Goal: Task Accomplishment & Management: Complete application form

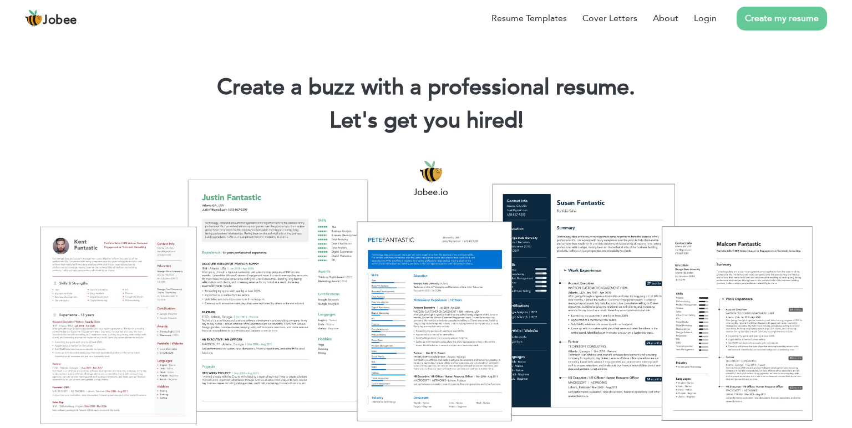
click at [790, 17] on link "Create my resume" at bounding box center [782, 19] width 90 height 24
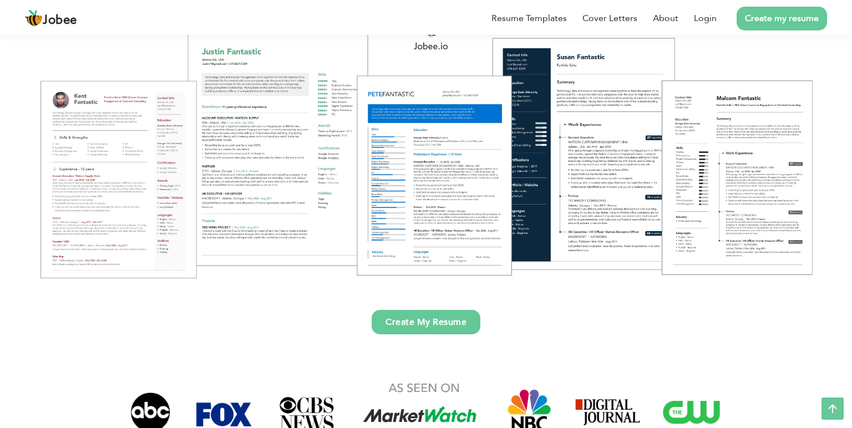
scroll to position [117, 0]
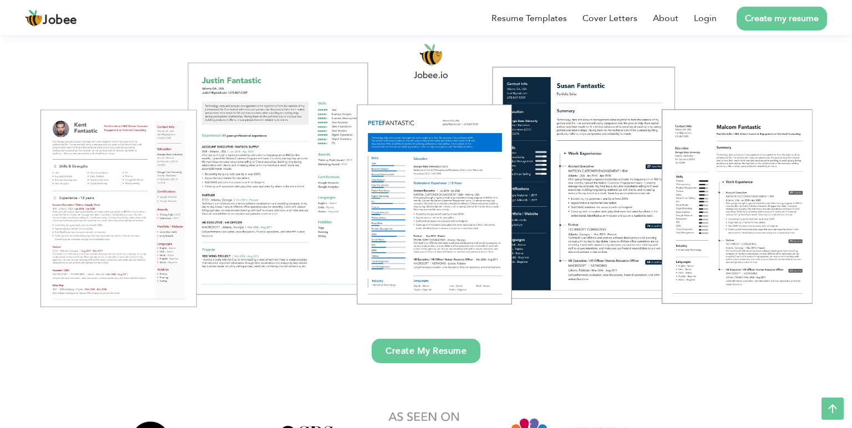
click at [426, 181] on div at bounding box center [425, 174] width 835 height 295
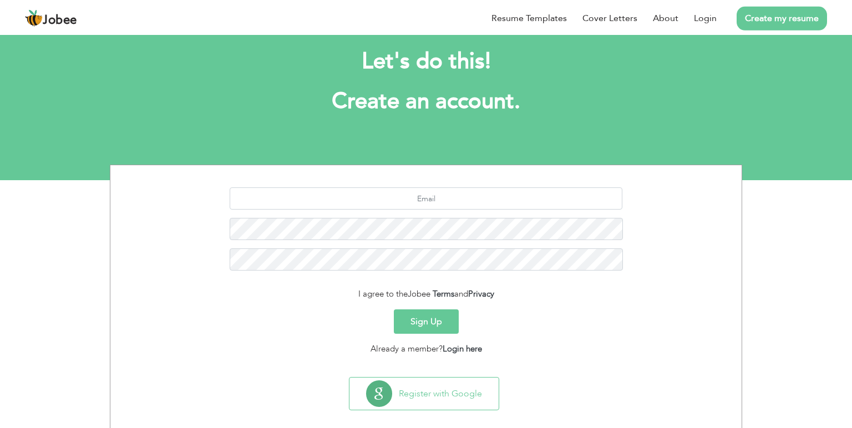
scroll to position [32, 0]
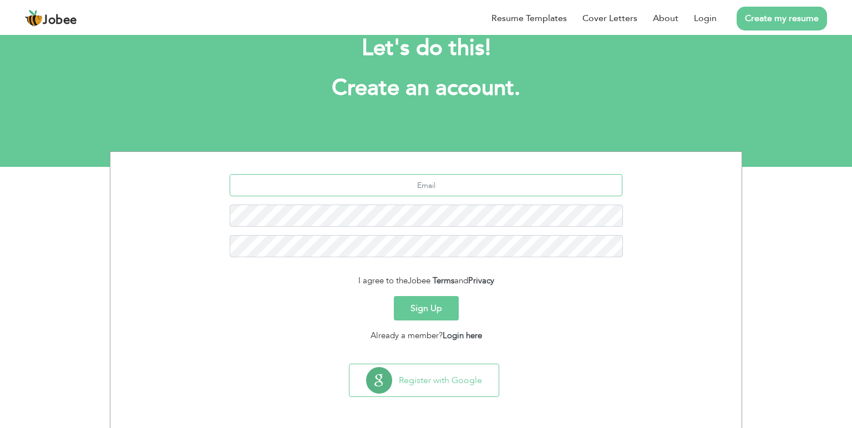
click at [398, 182] on input "text" at bounding box center [426, 185] width 393 height 22
type input "labayazainab@gmail.com"
click at [704, 307] on div "Sign Up" at bounding box center [426, 308] width 615 height 24
click at [394, 296] on button "Sign Up" at bounding box center [426, 308] width 65 height 24
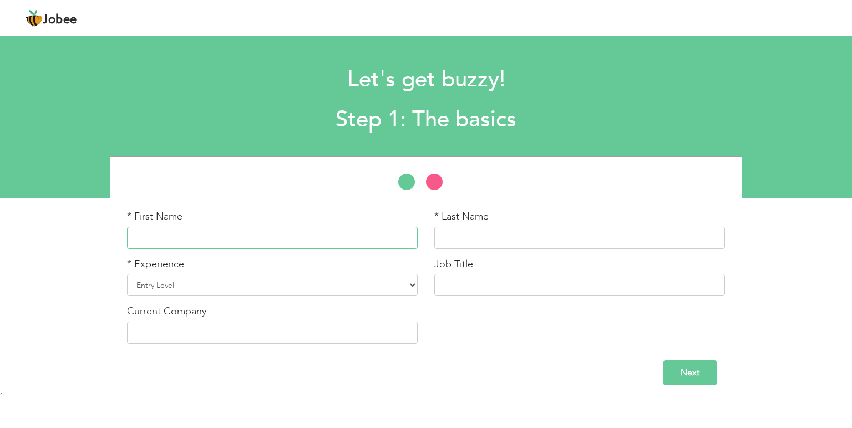
click at [208, 241] on input "text" at bounding box center [272, 238] width 291 height 22
type input "Labaya Zainab"
type input "Akhtar Hussain"
click at [483, 285] on input "text" at bounding box center [579, 285] width 291 height 22
click at [693, 368] on input "Next" at bounding box center [690, 373] width 53 height 25
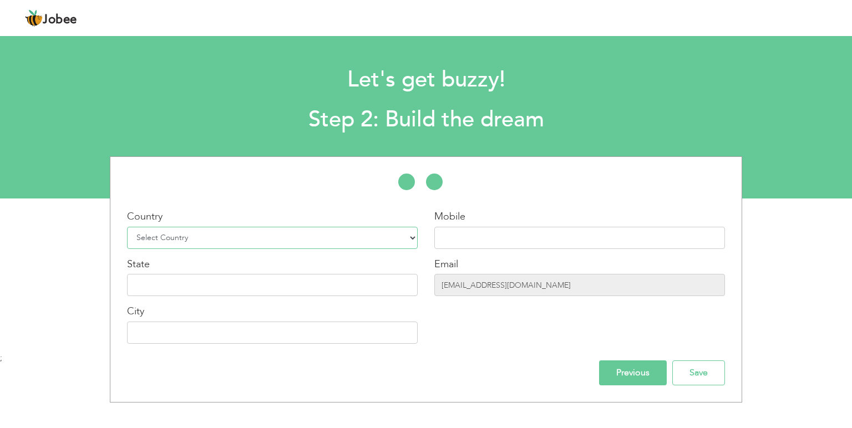
click at [127, 227] on select "Select Country Afghanistan Albania Algeria American Samoa Andorra Angola Anguil…" at bounding box center [272, 238] width 291 height 22
click at [185, 239] on select "Select Country Afghanistan Albania Algeria American Samoa Andorra Angola Anguil…" at bounding box center [272, 238] width 291 height 22
click at [127, 227] on select "Select Country Afghanistan Albania Algeria American Samoa Andorra Angola Anguil…" at bounding box center [272, 238] width 291 height 22
select select "166"
click at [476, 241] on input "text" at bounding box center [579, 238] width 291 height 22
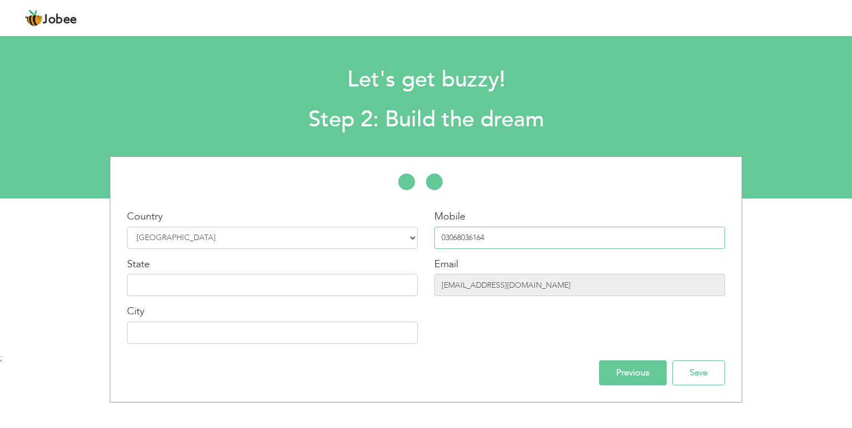
type input "03068036164"
click at [175, 341] on input "text" at bounding box center [272, 333] width 291 height 22
type input "Sialkot"
click at [709, 372] on input "Save" at bounding box center [698, 373] width 53 height 25
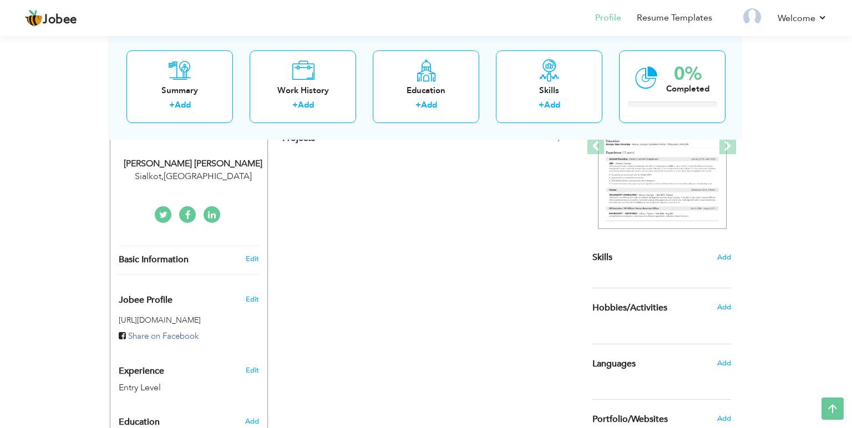
scroll to position [234, 0]
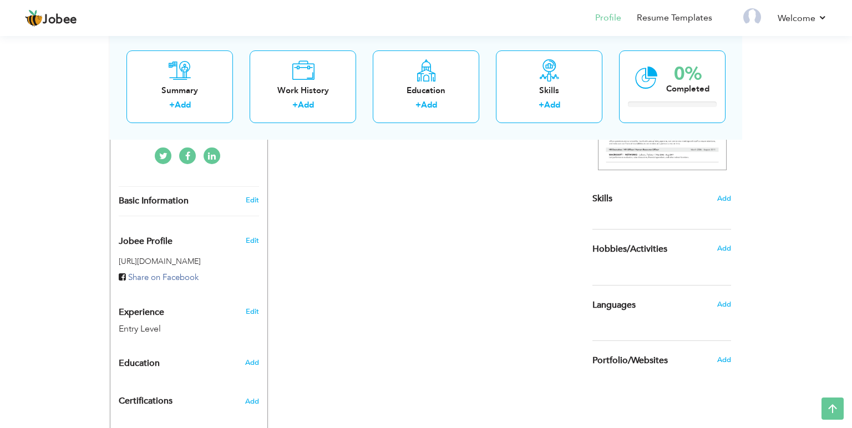
click at [245, 200] on div "Edit" at bounding box center [254, 200] width 26 height 10
type input "Labaya Zainab"
type input "Akhtar Hussain"
type input "03068036164"
select select "number:166"
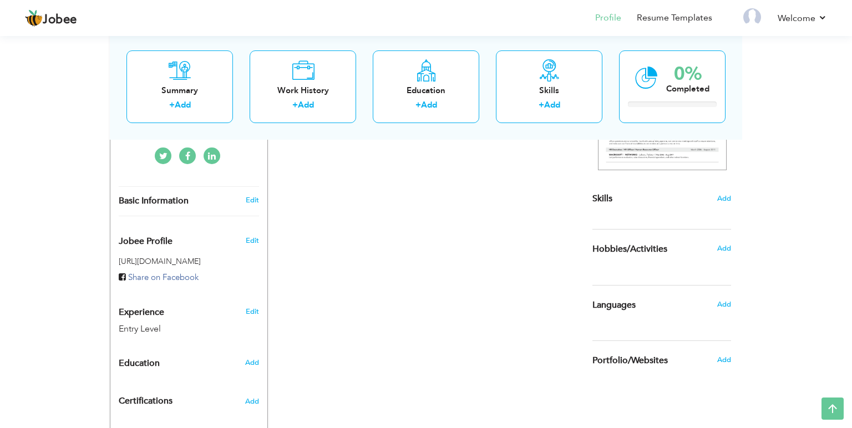
type input "Sialkot"
select select "number:1"
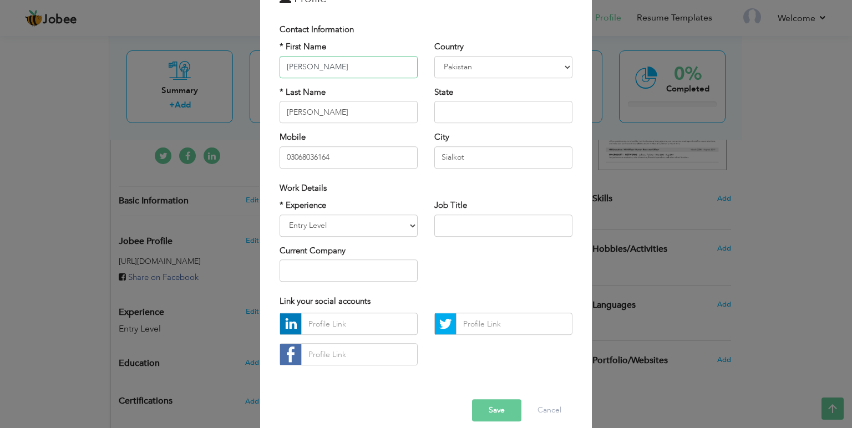
scroll to position [97, 0]
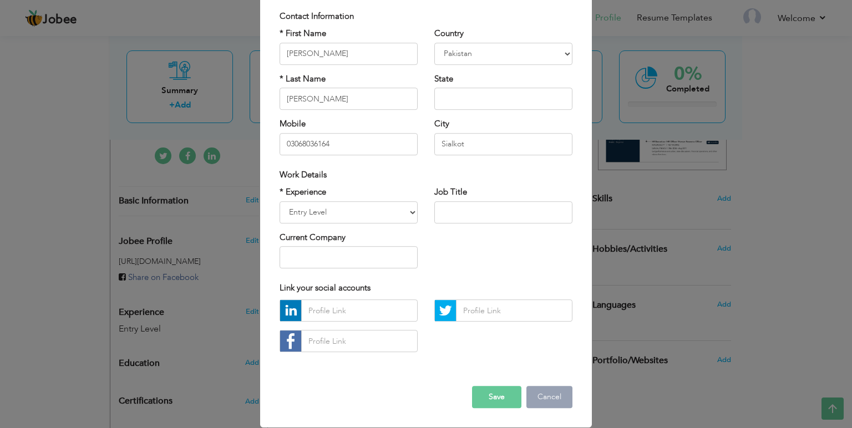
click at [547, 387] on button "Cancel" at bounding box center [549, 398] width 46 height 22
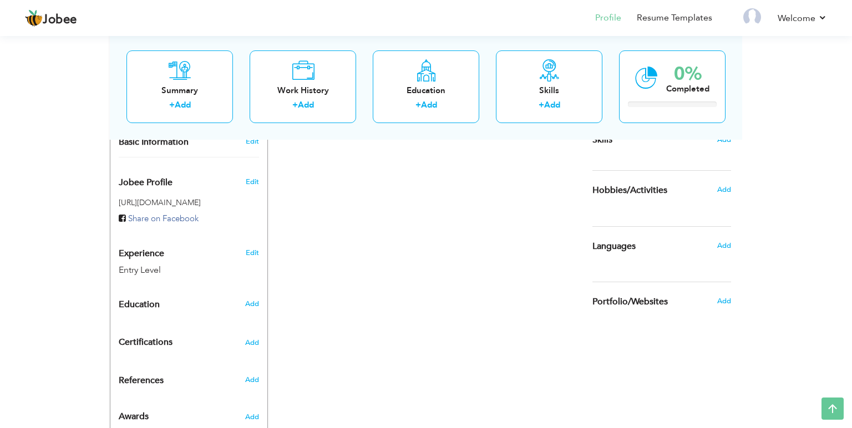
scroll to position [329, 0]
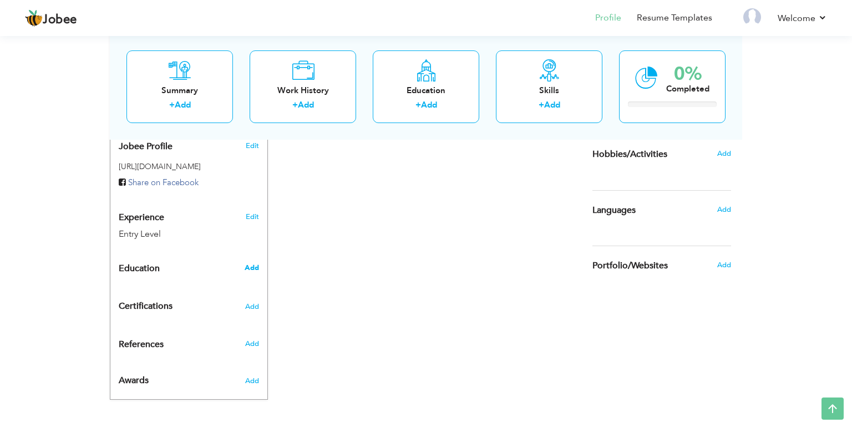
click at [253, 270] on span "Add" at bounding box center [252, 268] width 14 height 10
radio input "true"
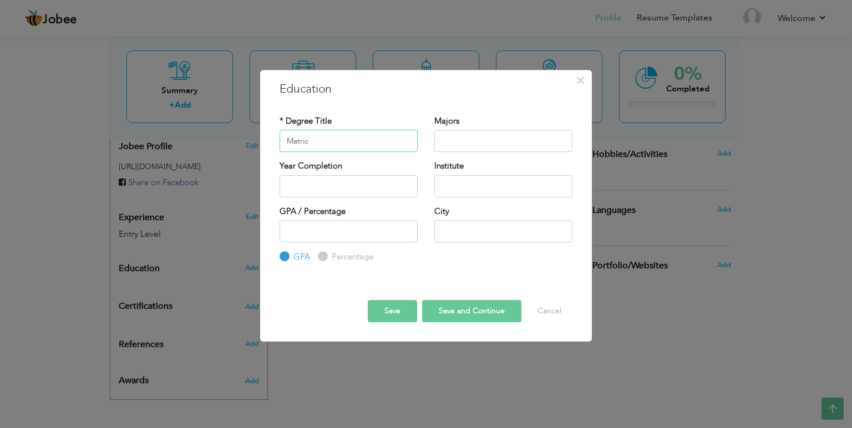
type input "Matric"
type input "Science"
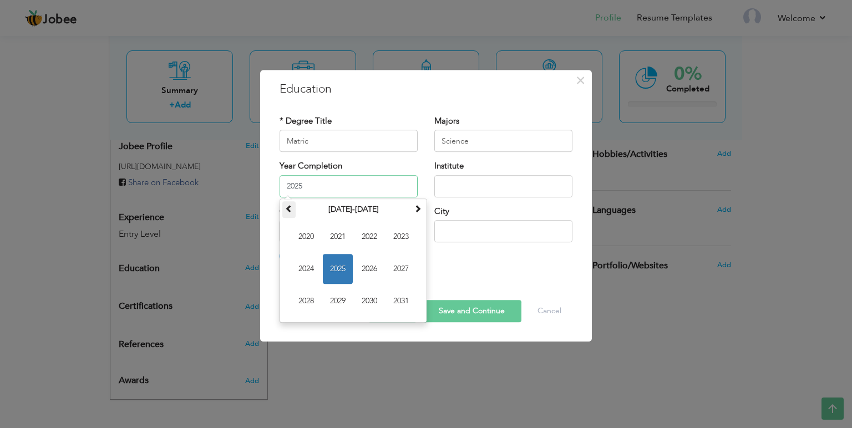
click at [287, 207] on span at bounding box center [289, 209] width 8 height 8
click at [401, 271] on span "2017" at bounding box center [401, 269] width 30 height 30
type input "2017"
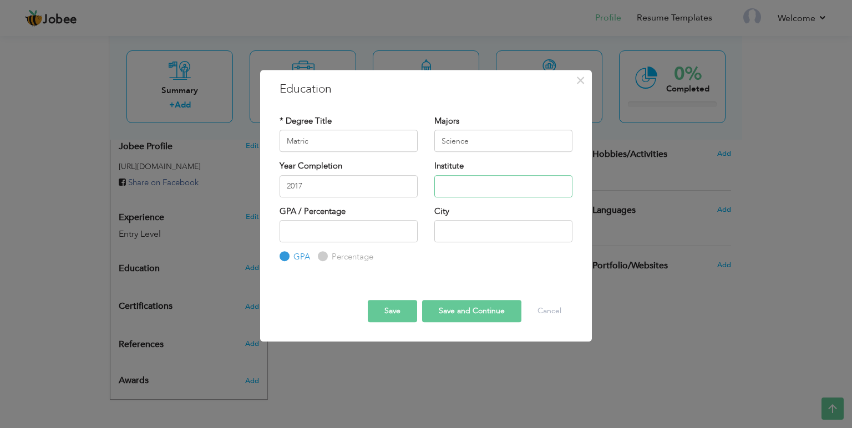
click at [458, 184] on input "text" at bounding box center [503, 186] width 138 height 22
type input "Private"
click at [329, 259] on label "Percentage" at bounding box center [351, 257] width 44 height 12
click at [325, 259] on input "Percentage" at bounding box center [321, 257] width 7 height 7
radio input "true"
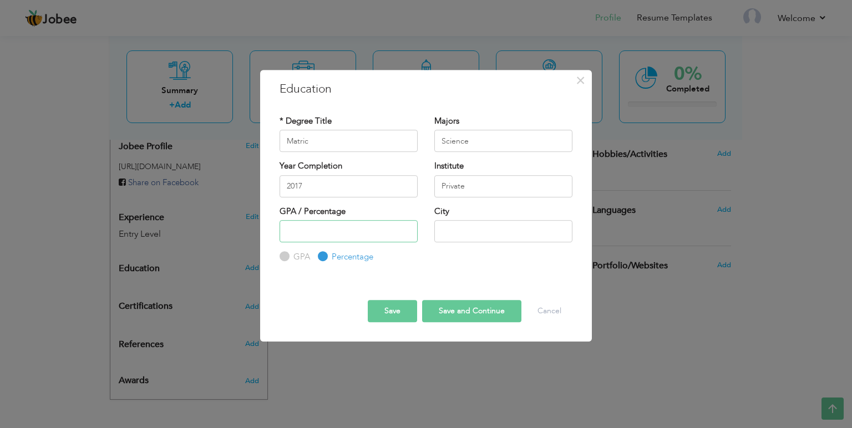
click at [337, 231] on input "number" at bounding box center [349, 231] width 138 height 22
type input "74"
click at [463, 233] on input "text" at bounding box center [503, 231] width 138 height 22
type input "Sialkot"
click at [461, 310] on button "Save and Continue" at bounding box center [471, 311] width 99 height 22
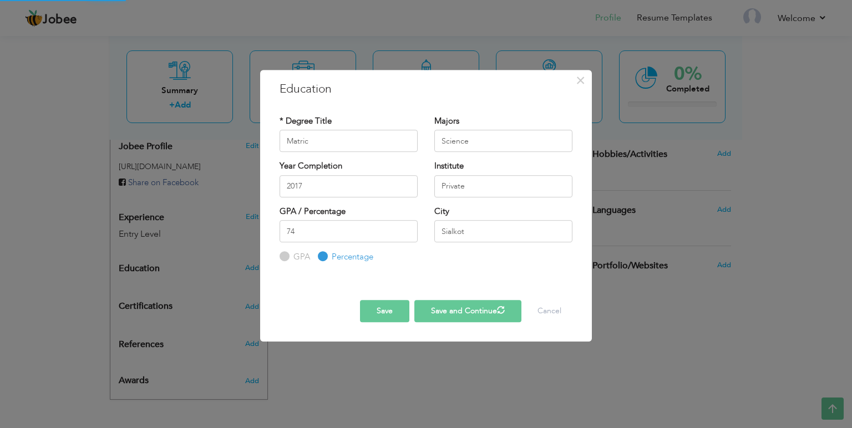
radio input "true"
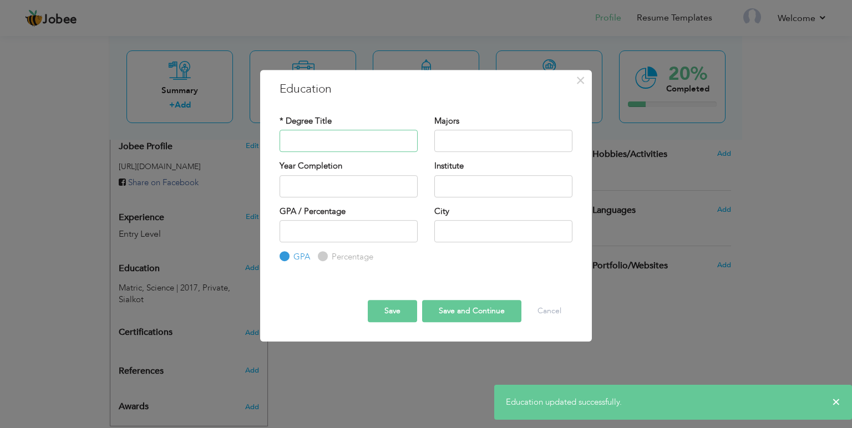
click at [330, 142] on input "text" at bounding box center [349, 141] width 138 height 22
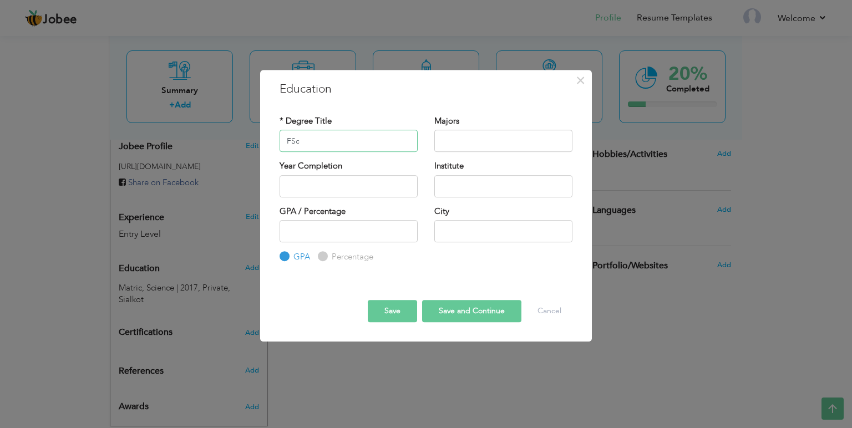
type input "FSc"
type input "Pre Medical"
click at [305, 194] on input "text" at bounding box center [349, 186] width 138 height 22
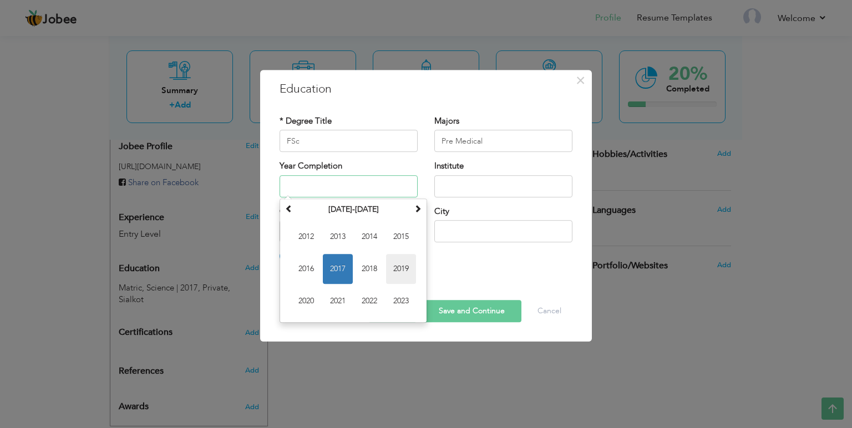
click at [396, 265] on span "2019" at bounding box center [401, 269] width 30 height 30
type input "2019"
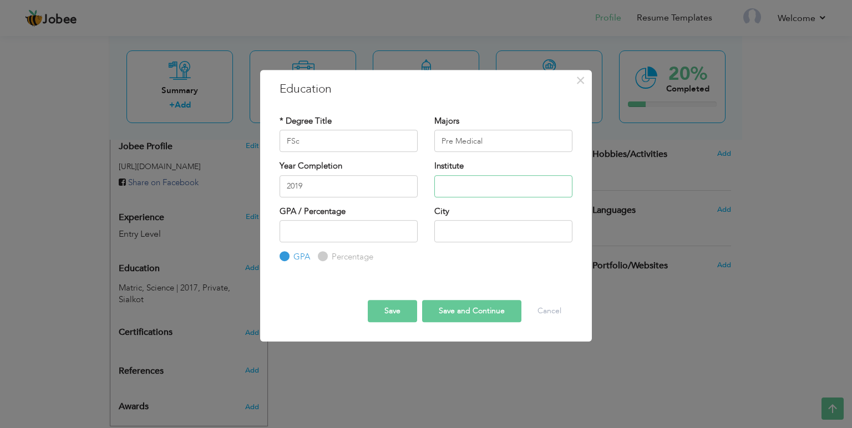
click at [443, 185] on input "text" at bounding box center [503, 186] width 138 height 22
type input "Punjab College for Girls"
click at [329, 255] on label "Percentage" at bounding box center [351, 257] width 44 height 12
click at [325, 255] on input "Percentage" at bounding box center [321, 257] width 7 height 7
radio input "true"
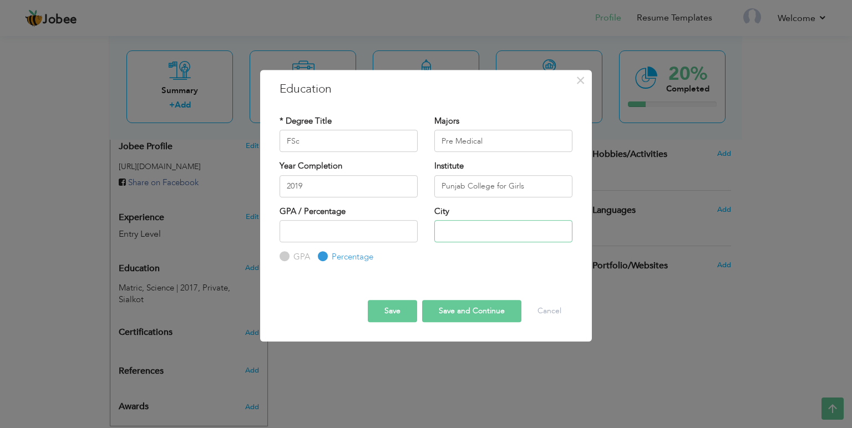
click at [465, 230] on input "text" at bounding box center [503, 231] width 138 height 22
type input "Sialkot"
type input "60"
click at [483, 310] on button "Save and Continue" at bounding box center [471, 311] width 99 height 22
radio input "true"
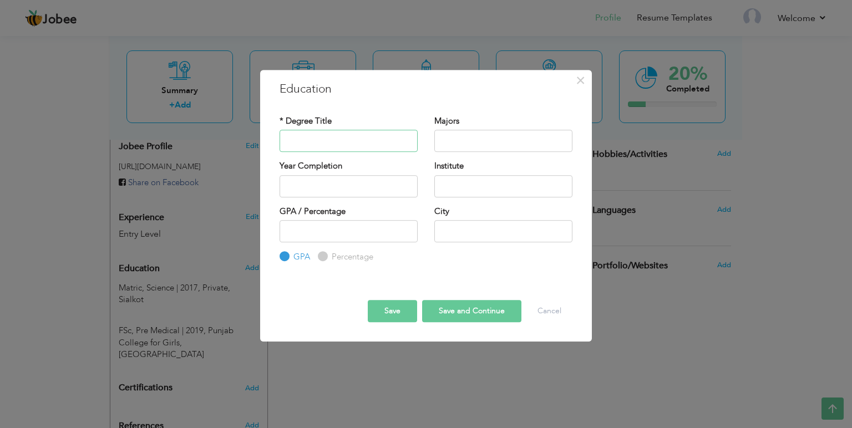
click at [313, 143] on input "text" at bounding box center [349, 141] width 138 height 22
type input "BS"
type input "Botany"
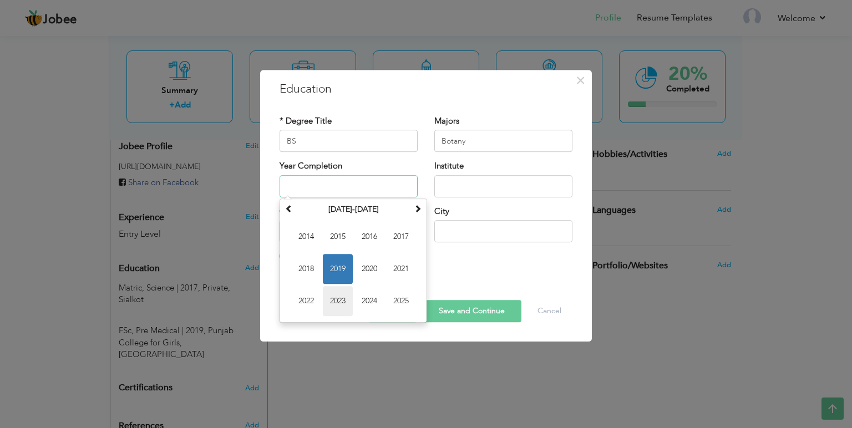
click at [332, 295] on span "2023" at bounding box center [338, 301] width 30 height 30
type input "2023"
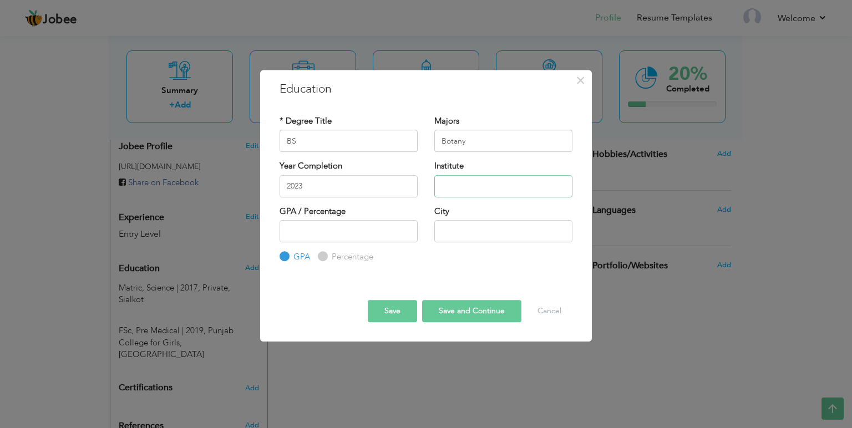
click at [469, 190] on input "text" at bounding box center [503, 186] width 138 height 22
click at [303, 232] on input "number" at bounding box center [349, 231] width 138 height 22
type input "3.48"
click at [473, 193] on input "text" at bounding box center [503, 186] width 138 height 22
type input "[GEOGRAPHIC_DATA]"
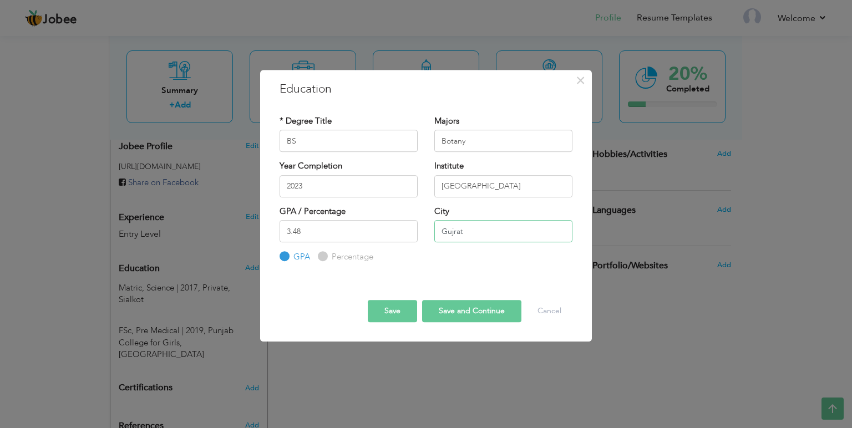
type input "Gujrat"
click at [459, 312] on button "Save and Continue" at bounding box center [471, 311] width 99 height 22
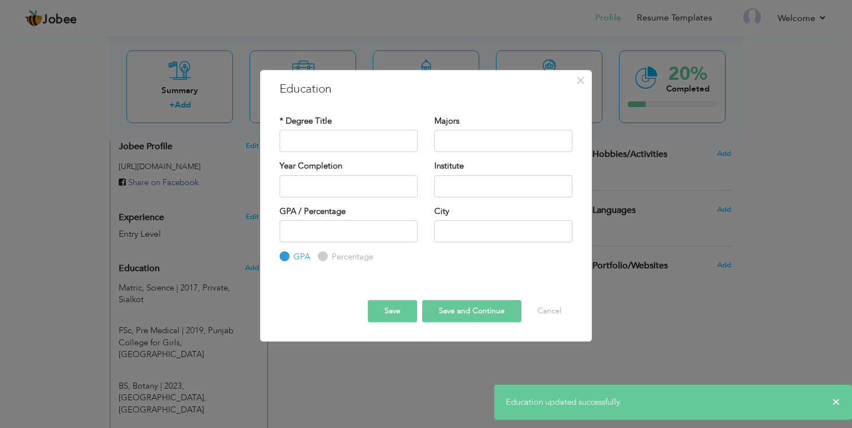
click at [388, 309] on button "Save" at bounding box center [392, 311] width 49 height 22
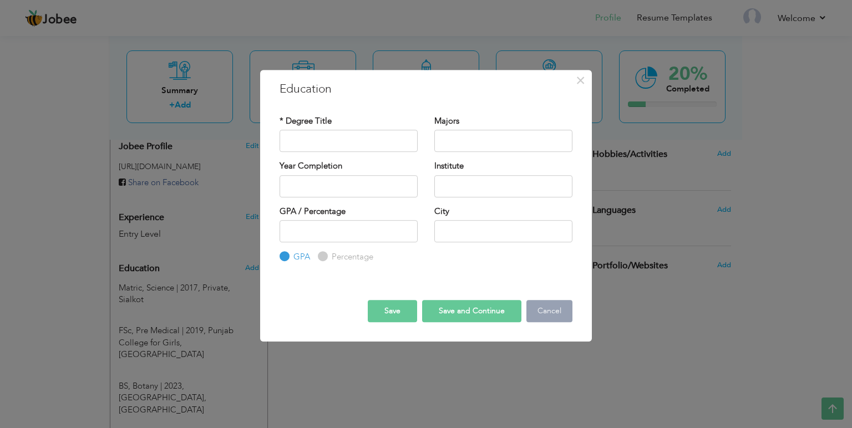
click at [556, 314] on button "Cancel" at bounding box center [549, 311] width 46 height 22
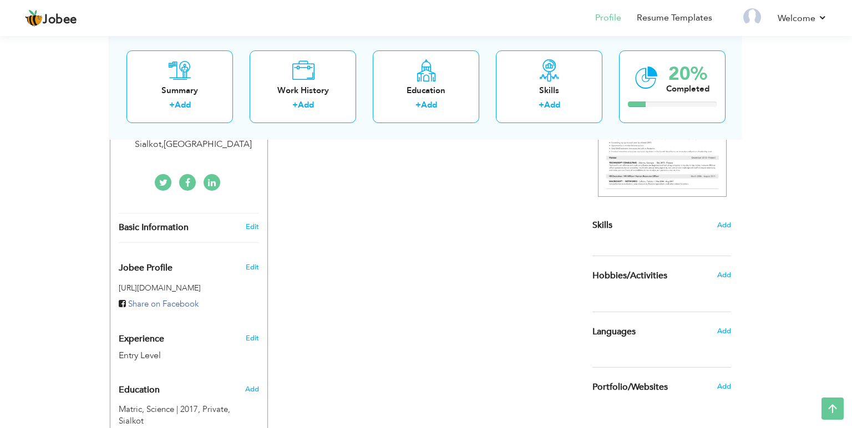
scroll to position [149, 0]
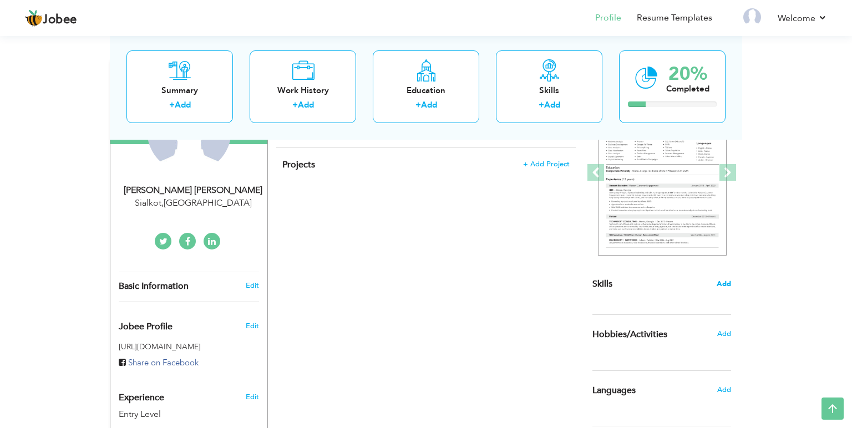
click at [721, 279] on span "Add" at bounding box center [724, 284] width 14 height 11
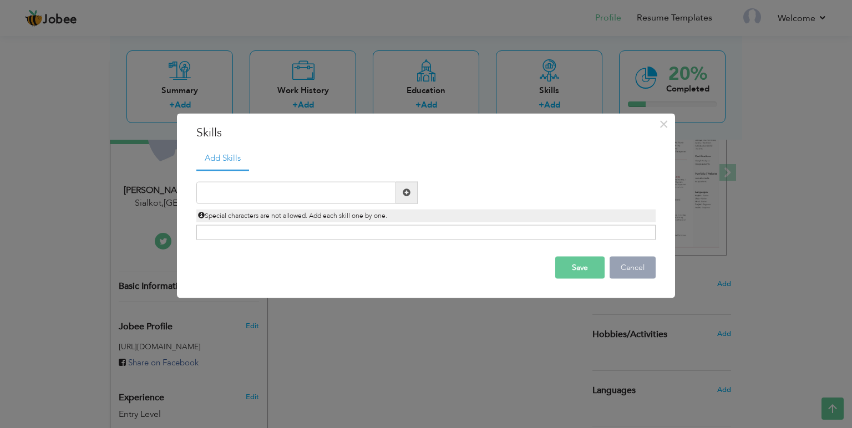
click at [634, 263] on button "Cancel" at bounding box center [633, 267] width 46 height 22
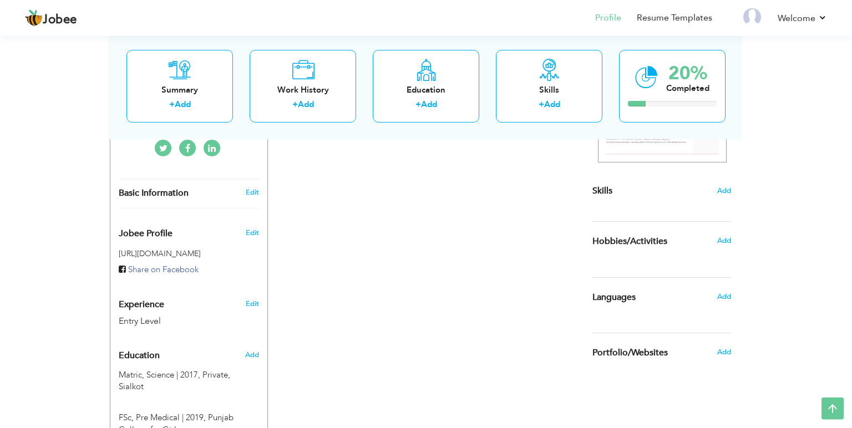
scroll to position [266, 0]
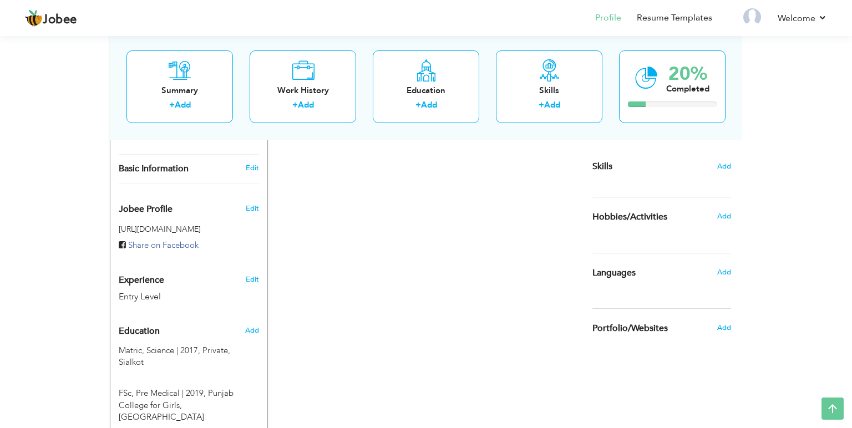
click at [728, 267] on h6 "Add" at bounding box center [724, 272] width 14 height 10
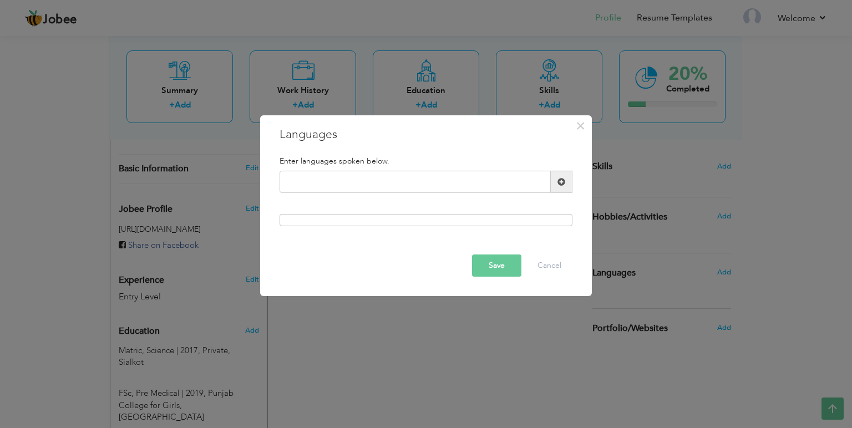
click at [566, 181] on span at bounding box center [562, 182] width 22 height 22
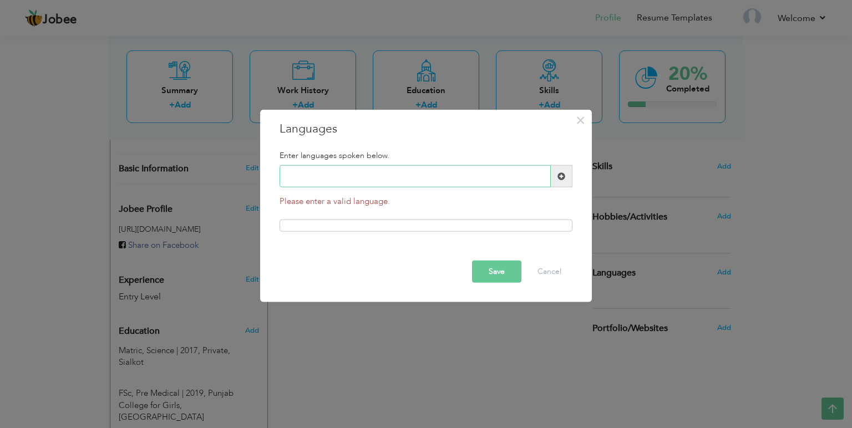
click at [318, 175] on input "text" at bounding box center [415, 176] width 271 height 22
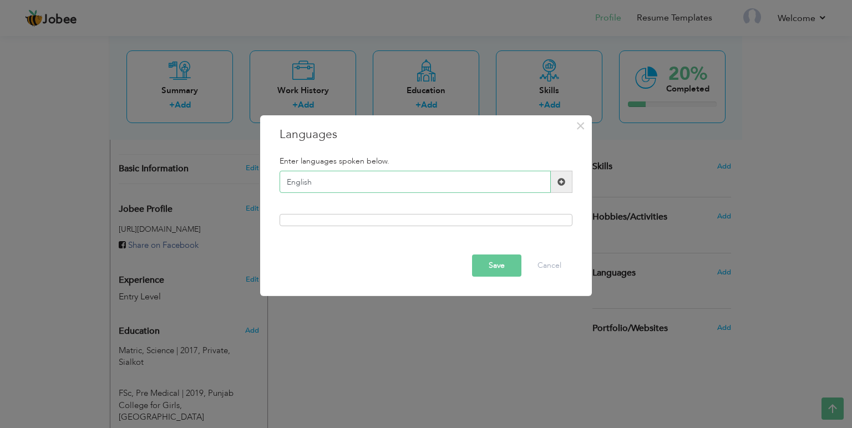
type input "English"
click at [515, 269] on button "Save" at bounding box center [496, 266] width 49 height 22
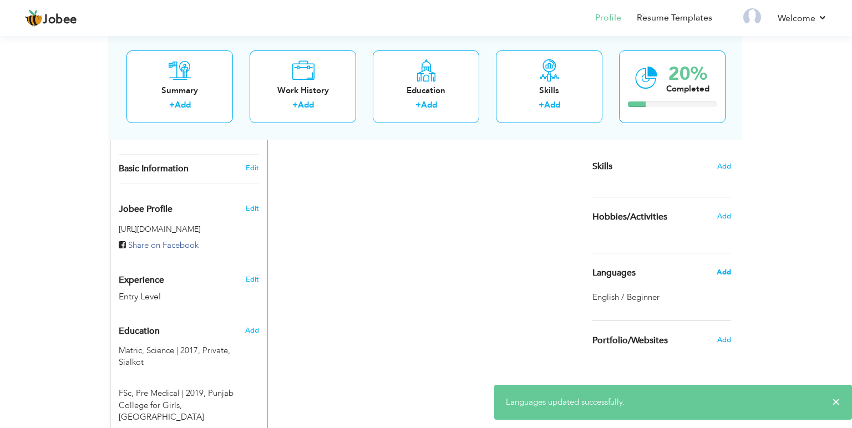
click at [725, 275] on span "Add" at bounding box center [724, 272] width 14 height 10
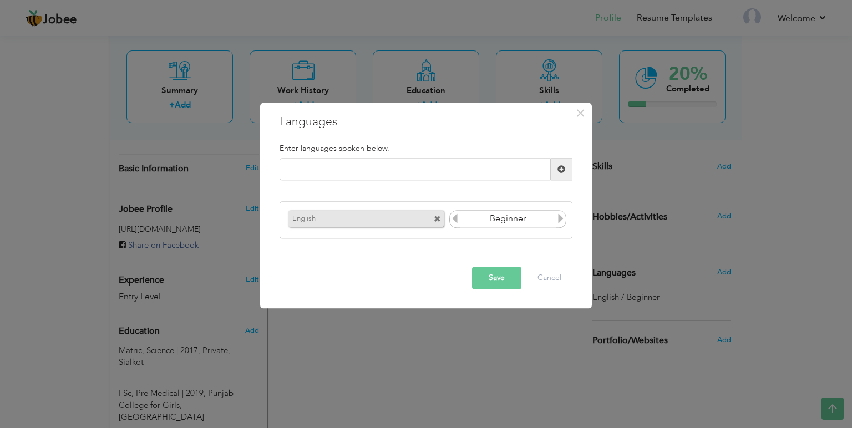
click at [457, 220] on icon at bounding box center [455, 219] width 10 height 10
click at [560, 221] on icon at bounding box center [561, 219] width 10 height 10
click at [370, 174] on input "text" at bounding box center [415, 170] width 271 height 22
type input "Urdu"
click at [555, 168] on span at bounding box center [562, 170] width 22 height 22
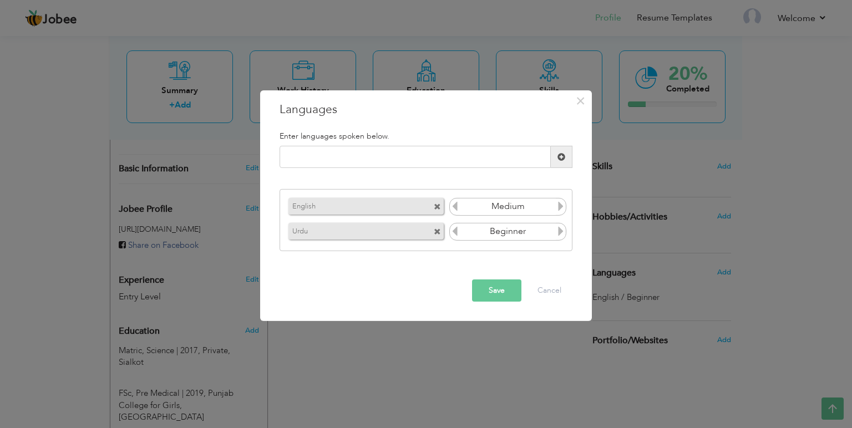
click at [455, 235] on icon at bounding box center [455, 231] width 10 height 10
click at [563, 232] on icon at bounding box center [561, 231] width 10 height 10
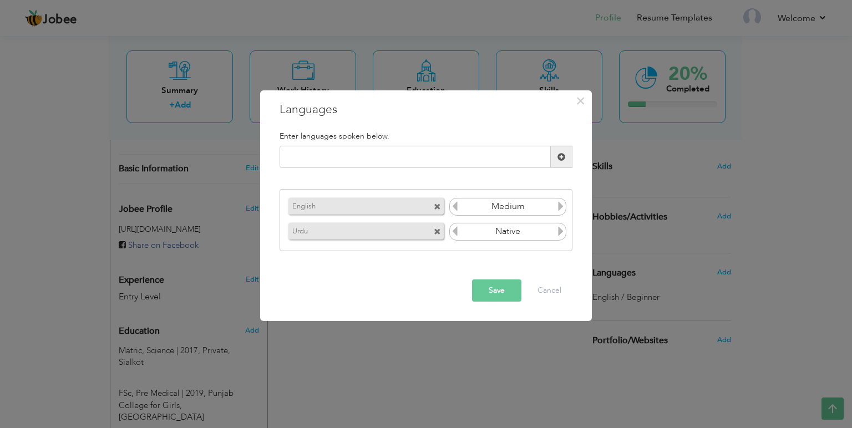
click at [456, 232] on icon at bounding box center [455, 231] width 10 height 10
click at [559, 230] on icon at bounding box center [561, 231] width 10 height 10
click at [558, 230] on icon at bounding box center [561, 231] width 10 height 10
click at [505, 291] on button "Save" at bounding box center [496, 291] width 49 height 22
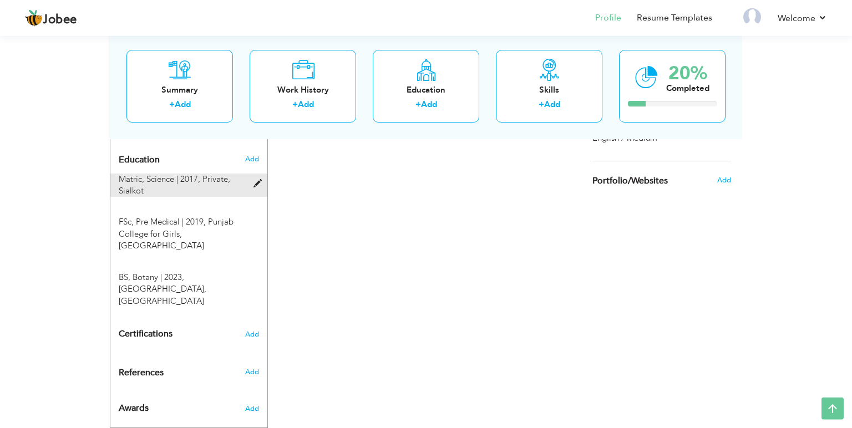
scroll to position [442, 0]
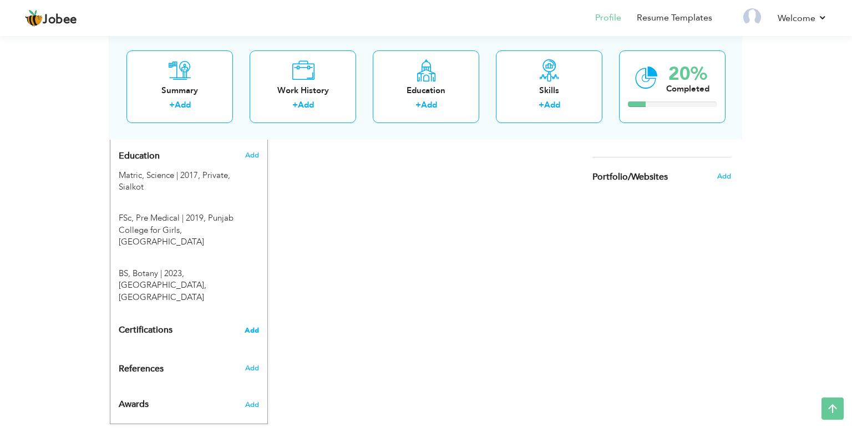
click at [255, 327] on span "Add" at bounding box center [252, 331] width 14 height 8
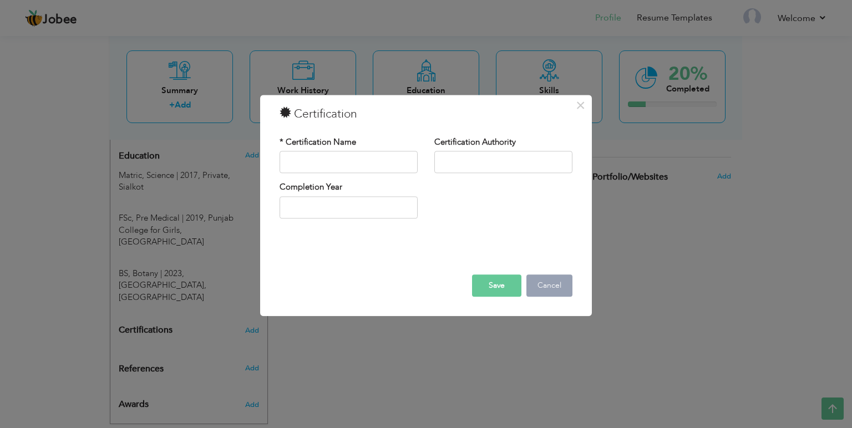
click at [545, 284] on button "Cancel" at bounding box center [549, 286] width 46 height 22
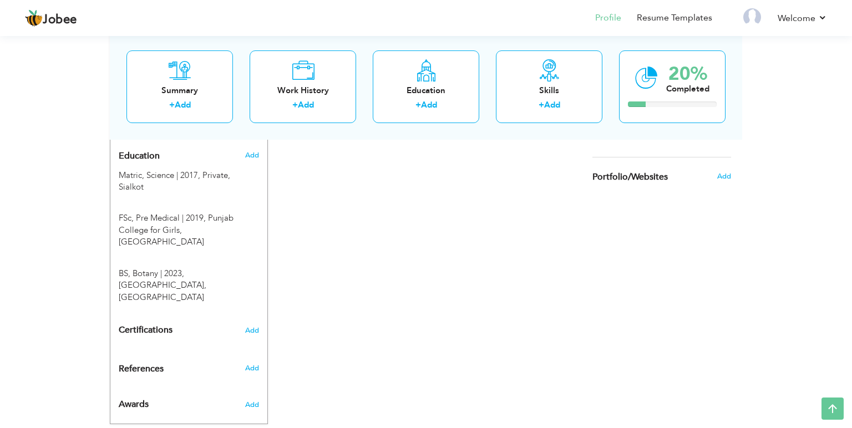
click at [254, 338] on div "Change Remove Labaya Zainab Akhtar Hussain Sialkot , Pakistan × Upload Photo ×" at bounding box center [189, 96] width 158 height 657
click at [252, 363] on span "Add" at bounding box center [252, 368] width 14 height 10
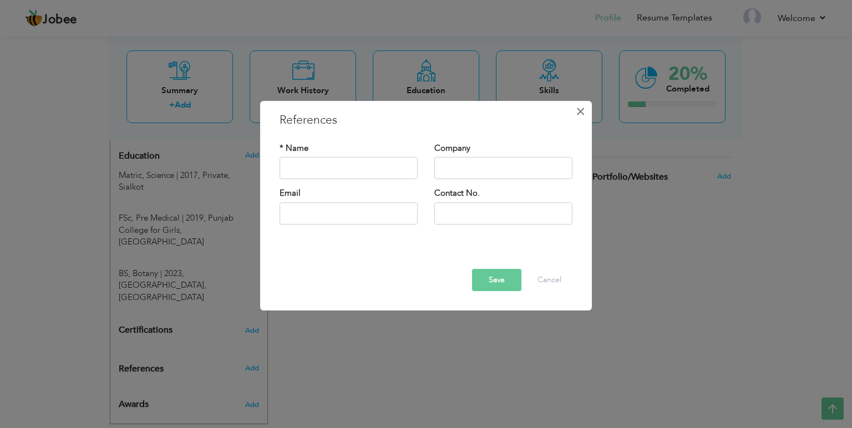
click at [581, 114] on span "×" at bounding box center [580, 112] width 9 height 20
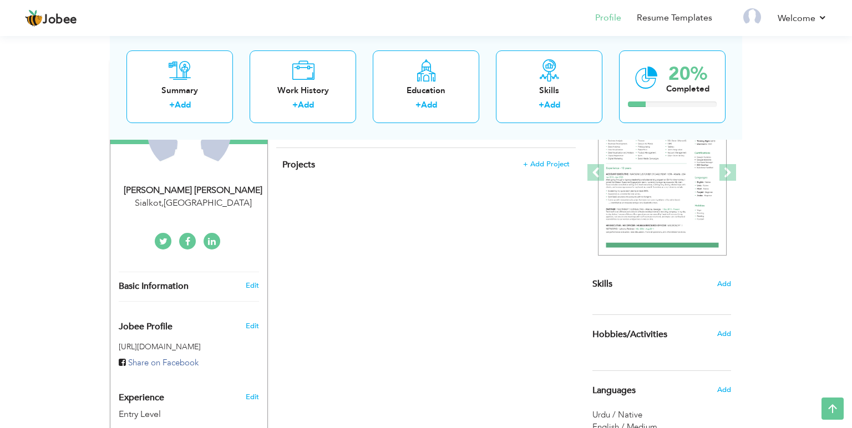
scroll to position [0, 0]
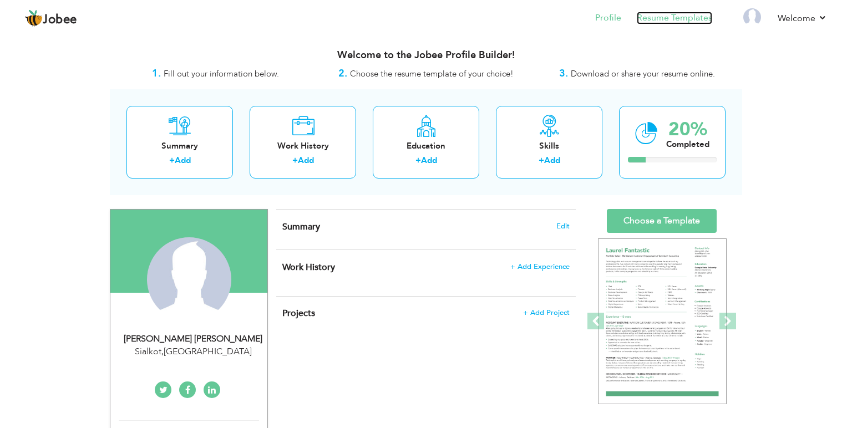
click at [674, 21] on link "Resume Templates" at bounding box center [674, 18] width 75 height 13
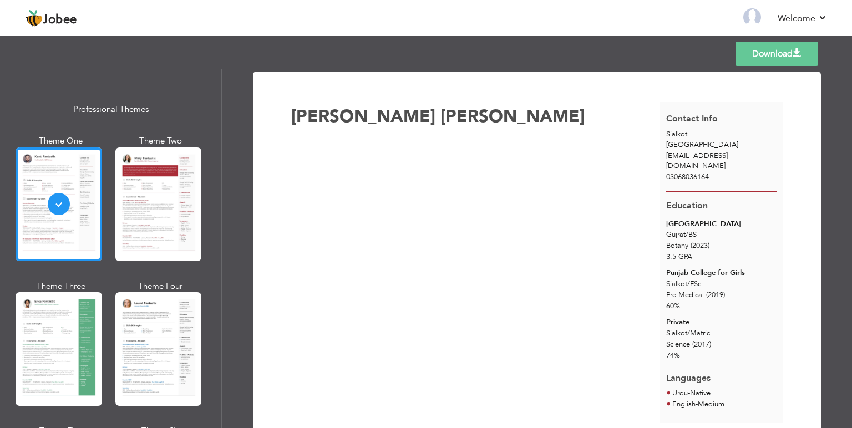
click at [168, 194] on div at bounding box center [158, 205] width 87 height 114
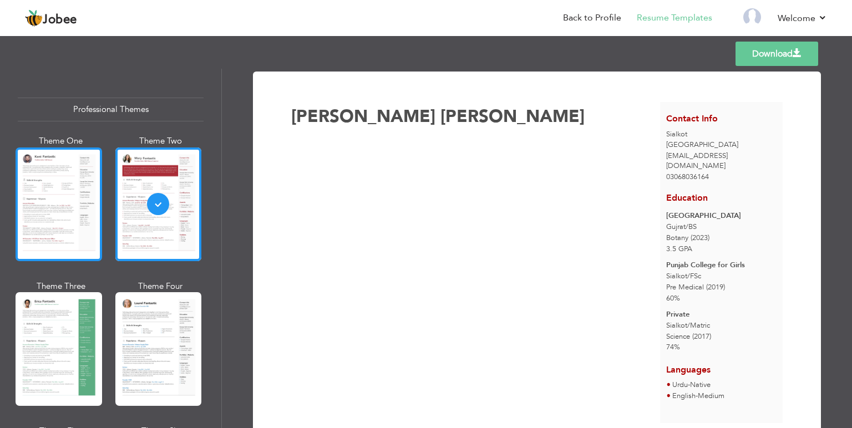
click at [45, 181] on div at bounding box center [59, 205] width 87 height 114
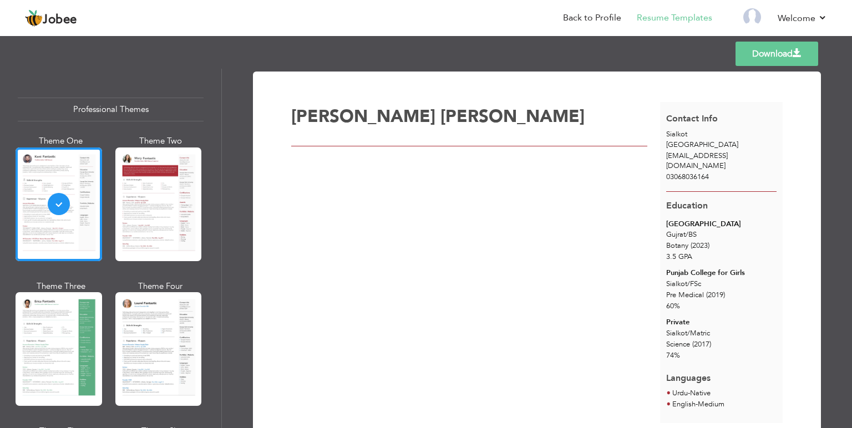
scroll to position [333, 0]
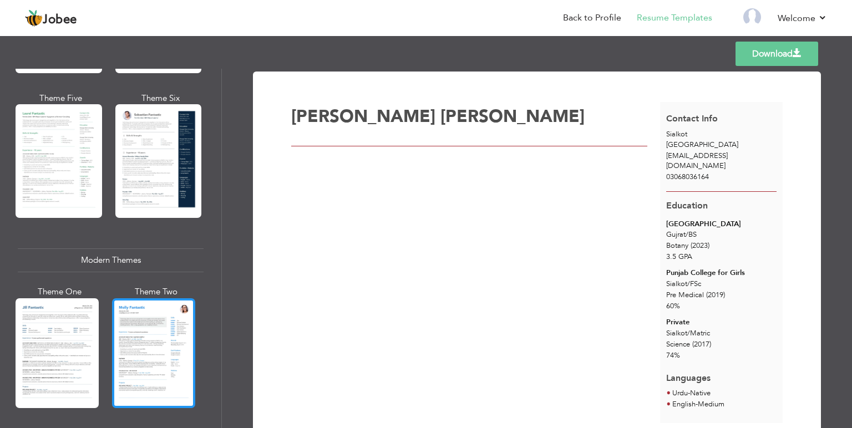
click at [146, 330] on div at bounding box center [153, 353] width 83 height 110
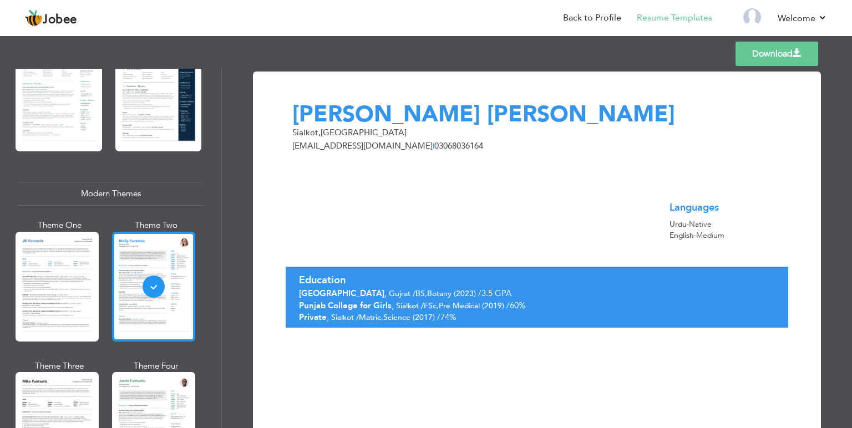
scroll to position [599, 0]
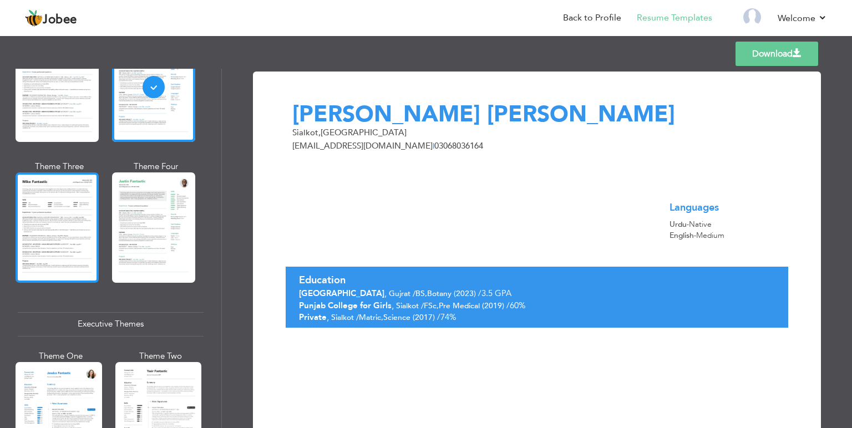
click at [60, 215] on div at bounding box center [57, 228] width 83 height 110
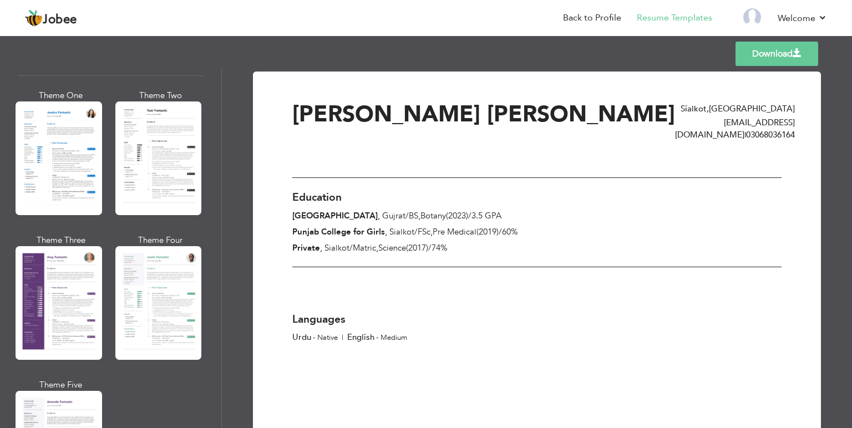
scroll to position [865, 0]
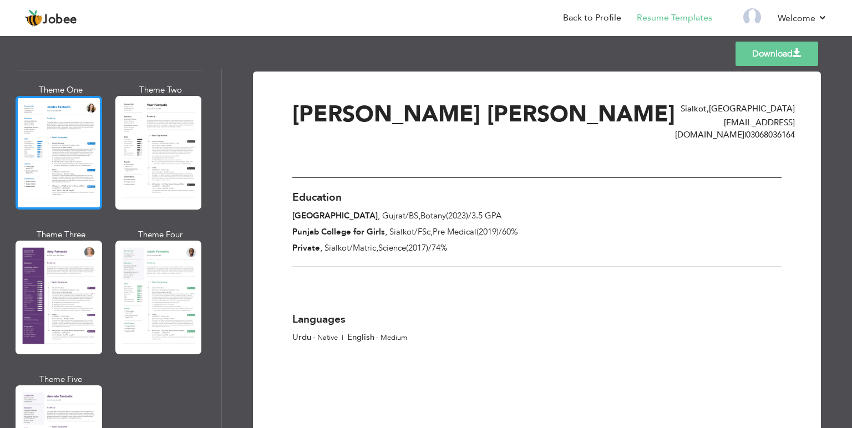
click at [53, 134] on div at bounding box center [59, 153] width 87 height 114
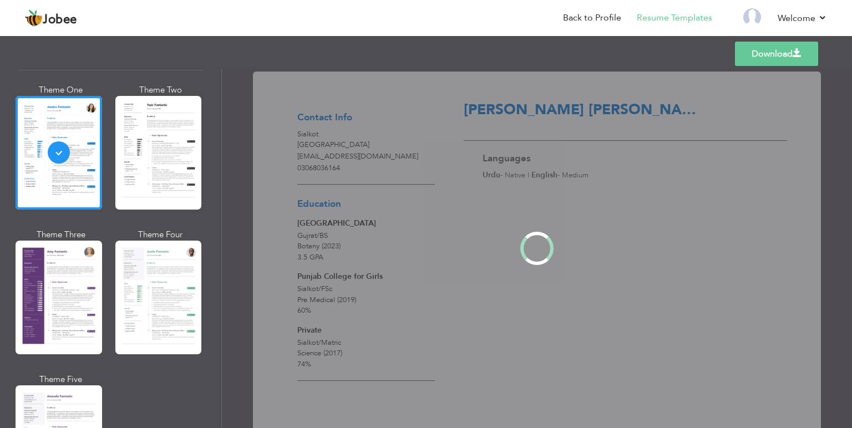
scroll to position [864, 0]
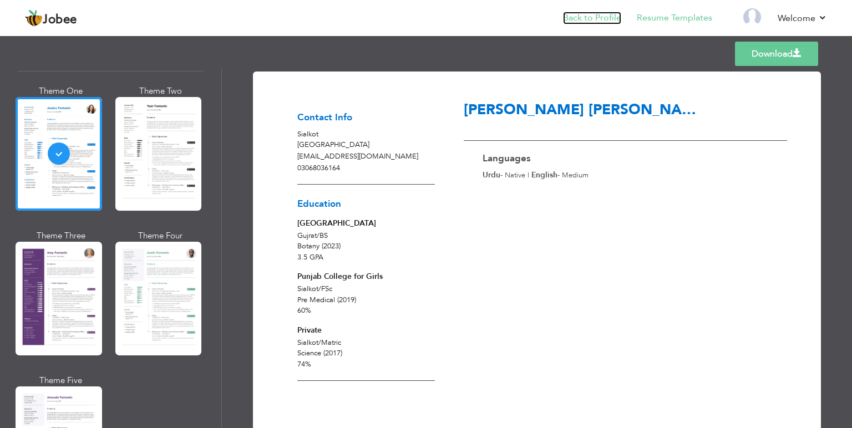
click at [606, 17] on link "Back to Profile" at bounding box center [592, 18] width 58 height 13
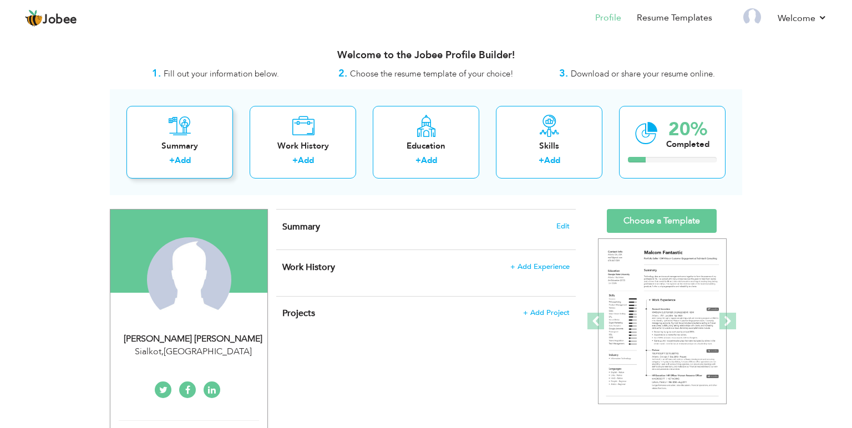
click at [183, 155] on div "+ Add" at bounding box center [179, 162] width 89 height 14
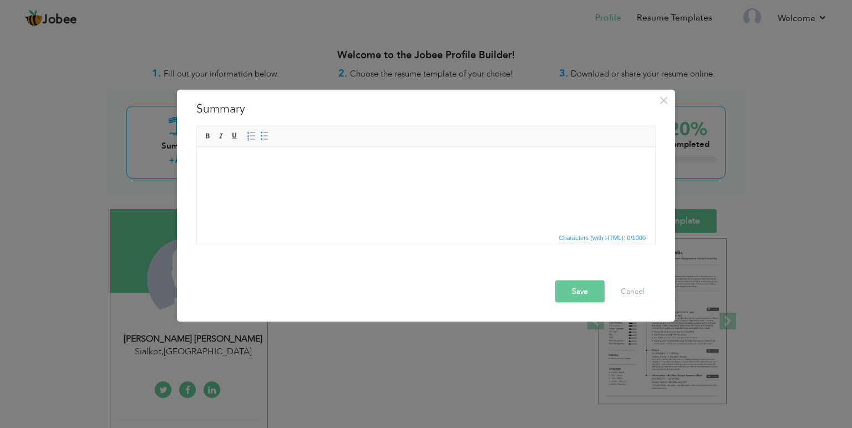
click at [245, 179] on html at bounding box center [426, 188] width 458 height 83
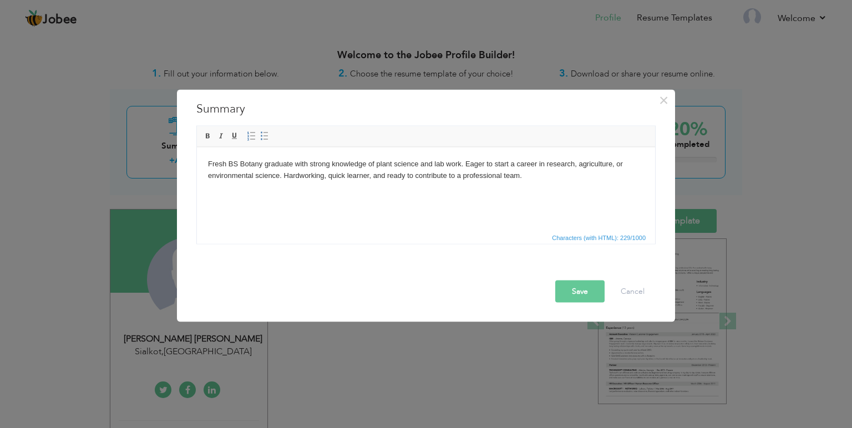
click at [578, 288] on button "Save" at bounding box center [579, 292] width 49 height 22
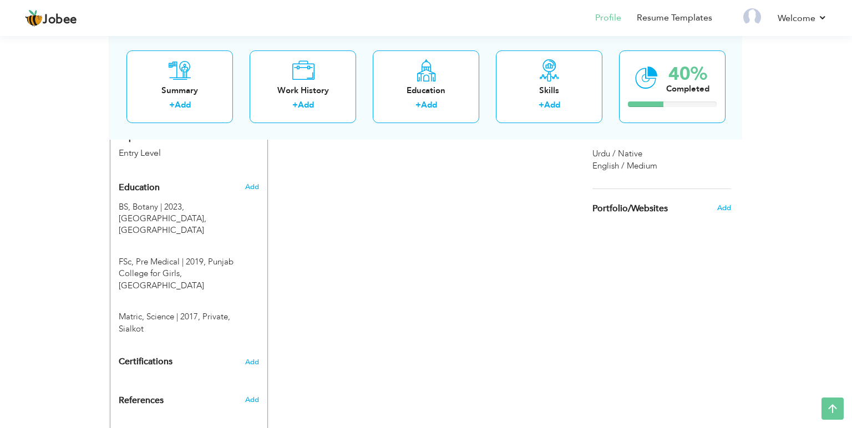
scroll to position [442, 0]
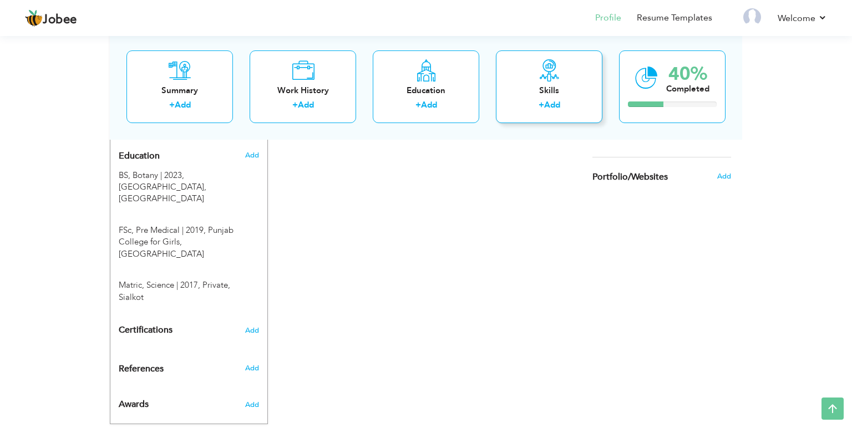
click at [540, 90] on div "Skills" at bounding box center [549, 90] width 89 height 12
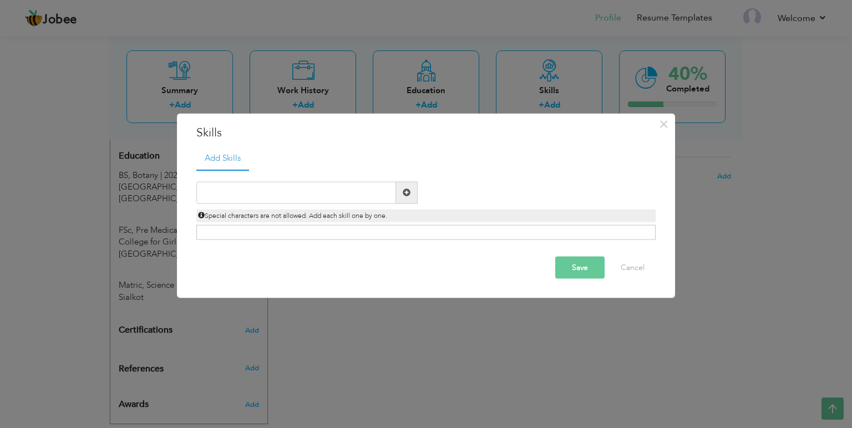
click at [409, 191] on span at bounding box center [407, 193] width 8 height 8
click at [205, 190] on input "text" at bounding box center [296, 192] width 200 height 22
type input "Team Management"
click at [406, 190] on span at bounding box center [407, 193] width 8 height 8
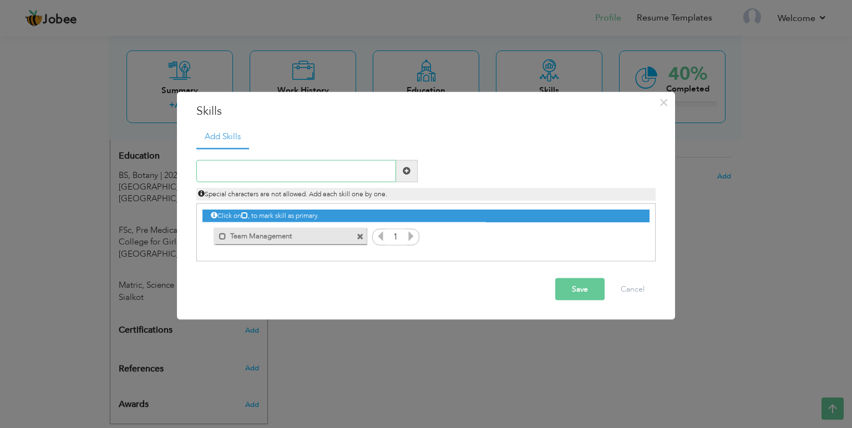
click at [293, 174] on input "text" at bounding box center [296, 171] width 200 height 22
type input "Quick Learner"
click at [407, 167] on span at bounding box center [407, 171] width 8 height 8
click at [576, 294] on button "Save" at bounding box center [579, 289] width 49 height 22
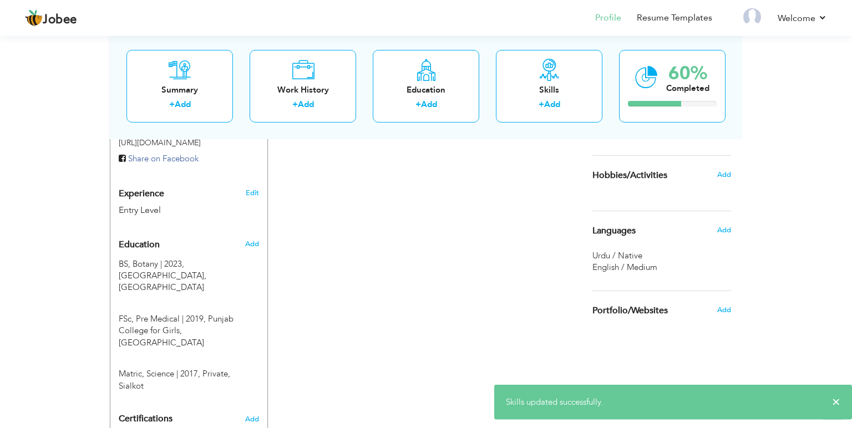
scroll to position [325, 0]
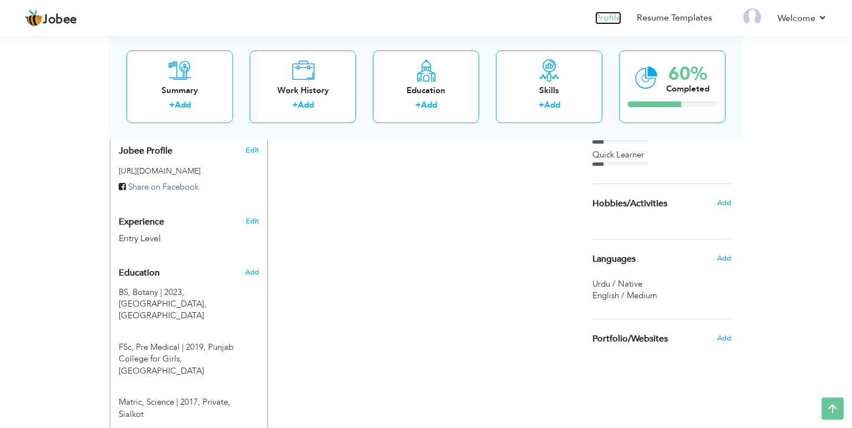
click at [612, 19] on link "Profile" at bounding box center [608, 18] width 26 height 13
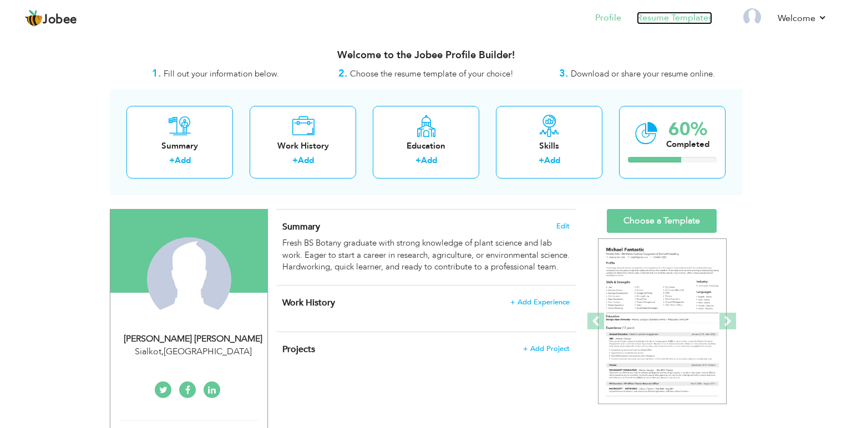
click at [676, 17] on link "Resume Templates" at bounding box center [674, 18] width 75 height 13
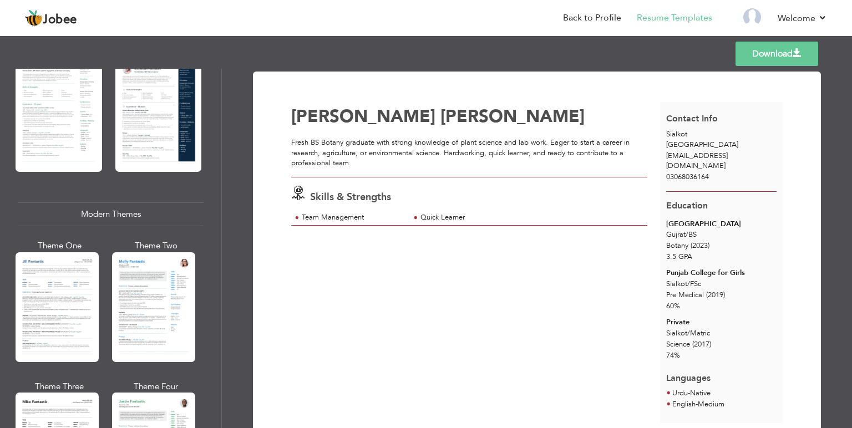
scroll to position [466, 0]
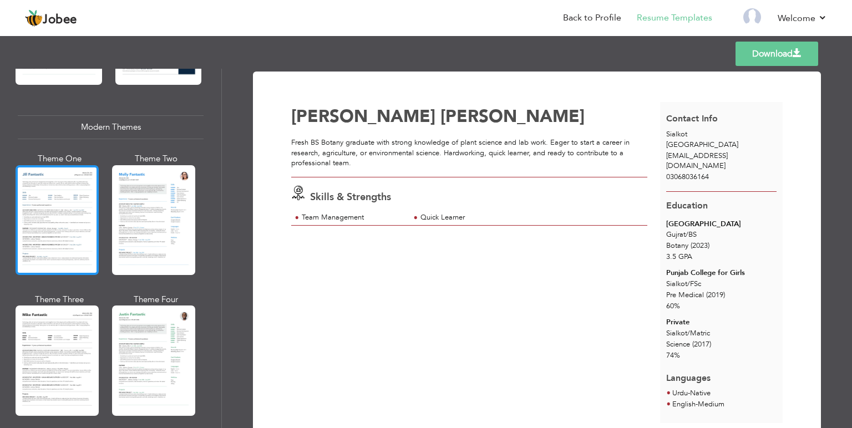
click at [18, 212] on div at bounding box center [57, 220] width 83 height 110
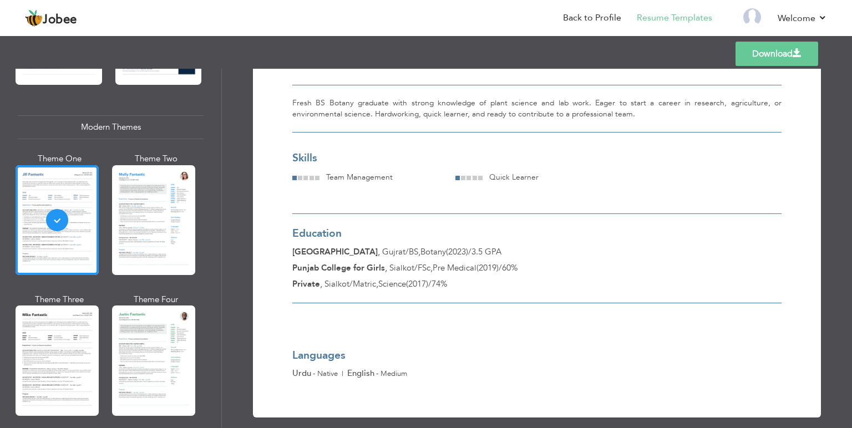
scroll to position [0, 0]
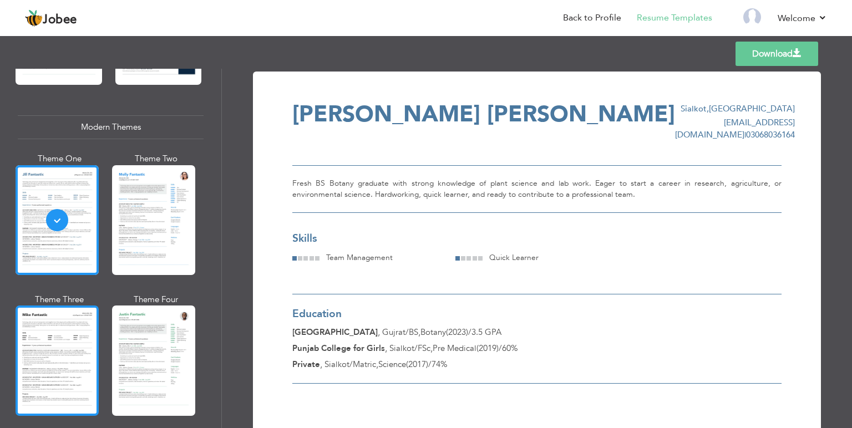
click at [42, 354] on div at bounding box center [57, 361] width 83 height 110
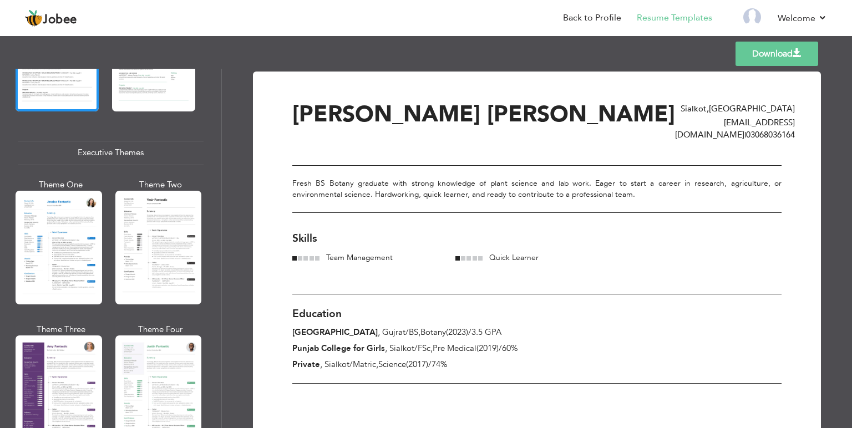
scroll to position [799, 0]
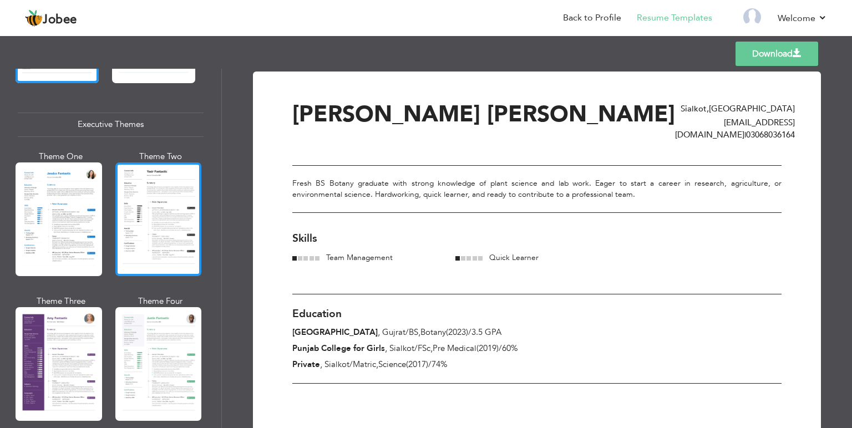
click at [158, 230] on div at bounding box center [158, 220] width 87 height 114
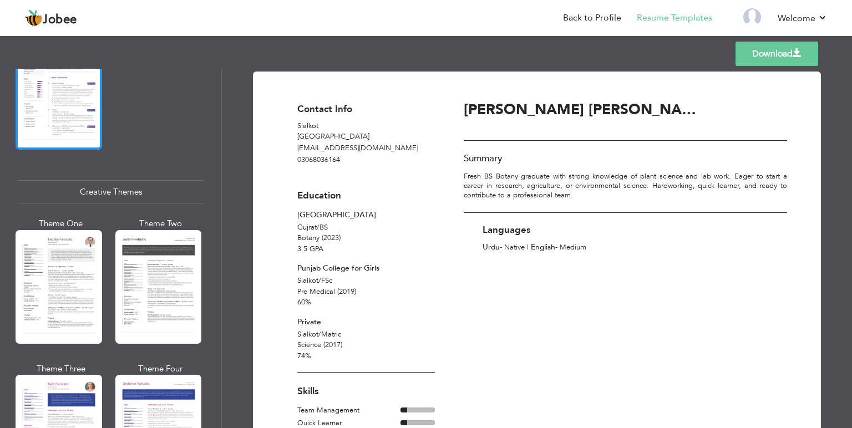
scroll to position [1331, 0]
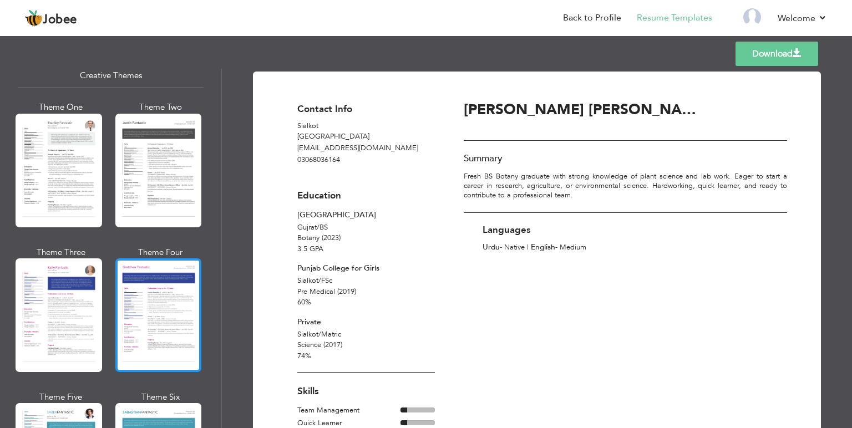
click at [168, 305] on div at bounding box center [158, 316] width 87 height 114
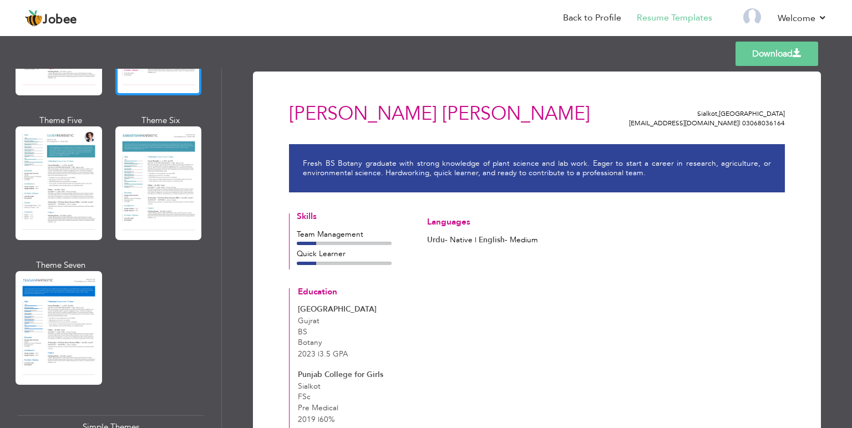
scroll to position [1664, 0]
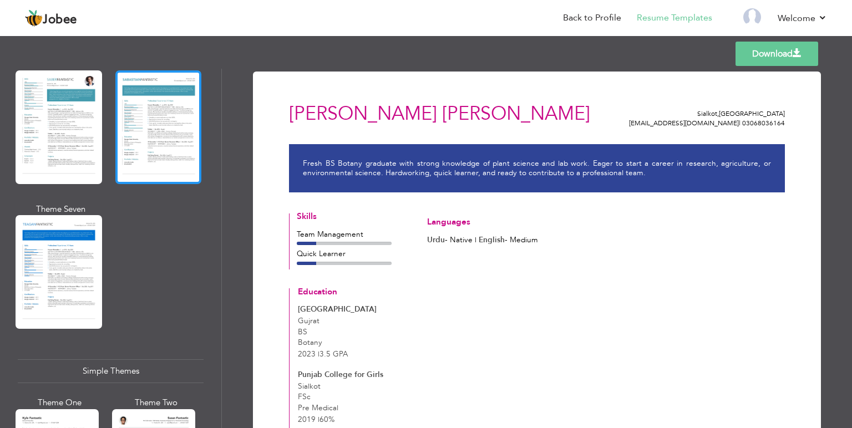
click at [145, 80] on div at bounding box center [158, 127] width 87 height 114
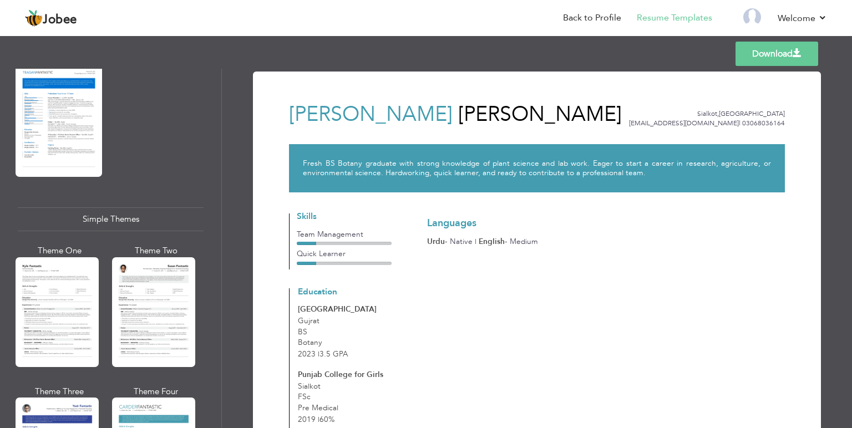
scroll to position [1930, 0]
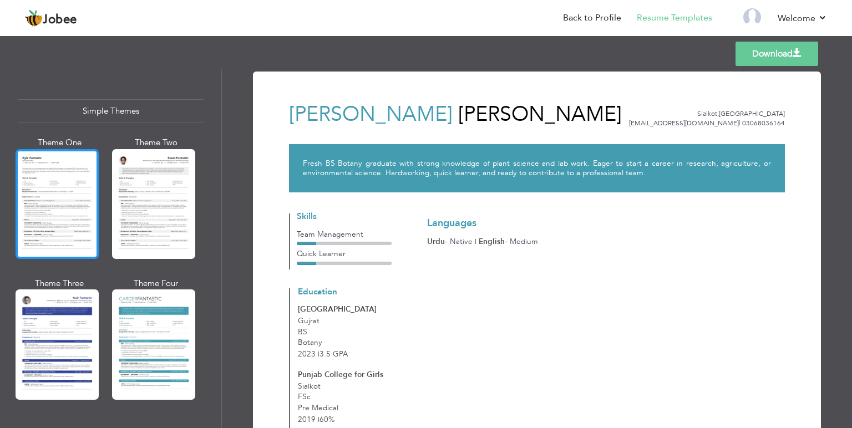
click at [62, 194] on div at bounding box center [57, 204] width 83 height 110
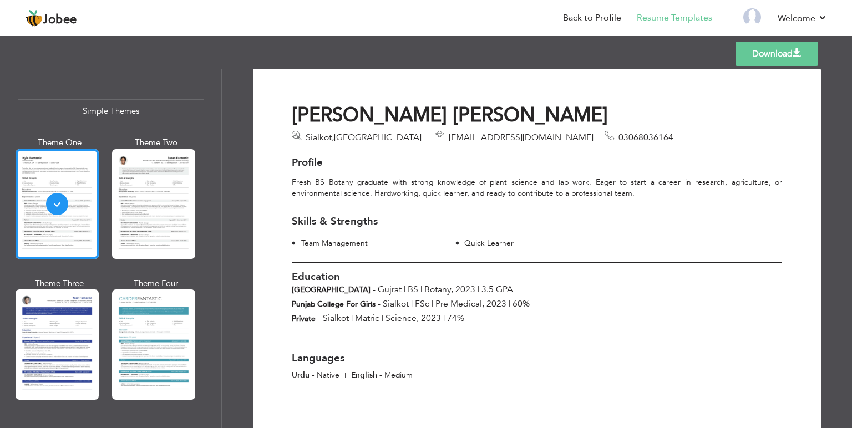
scroll to position [0, 0]
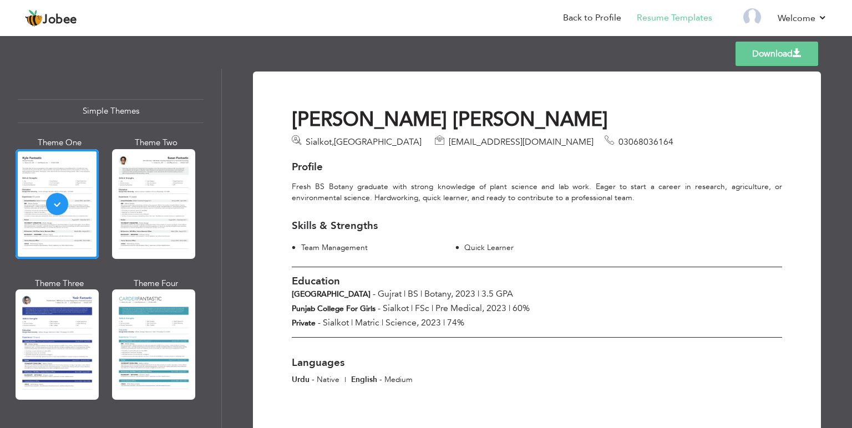
click at [764, 51] on link "Download" at bounding box center [777, 54] width 83 height 24
